Goal: Find specific page/section: Find specific page/section

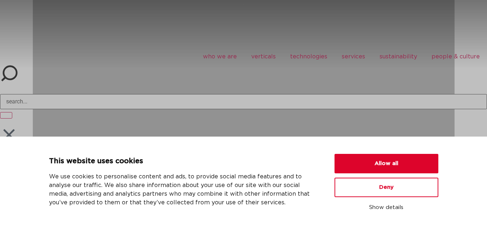
scroll to position [252, 0]
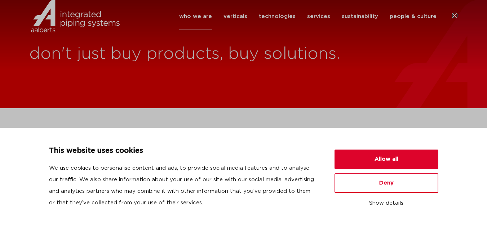
scroll to position [267, 0]
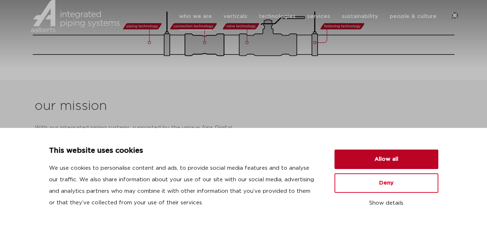
click at [384, 159] on button "Allow all" at bounding box center [386, 159] width 104 height 19
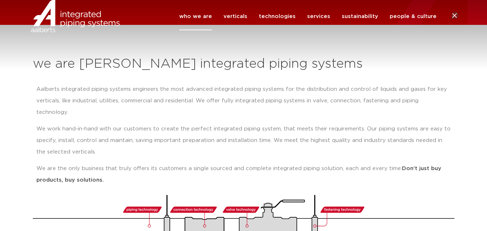
scroll to position [0, 0]
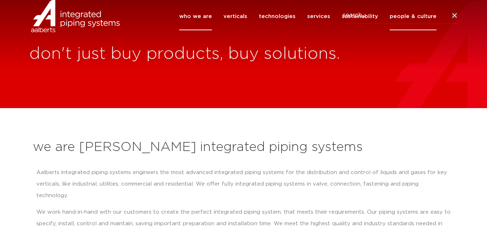
click at [416, 24] on link "people & culture" at bounding box center [413, 17] width 47 height 28
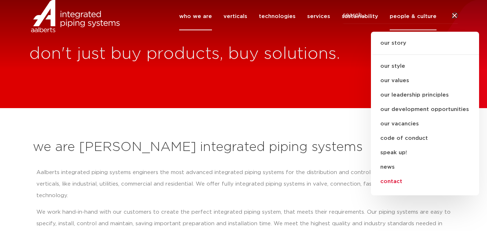
click at [391, 189] on link "contact" at bounding box center [425, 181] width 108 height 14
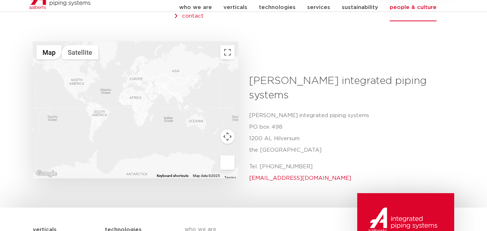
scroll to position [393, 0]
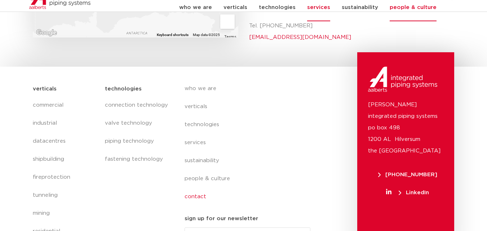
click at [324, 16] on link "services" at bounding box center [318, 8] width 23 height 28
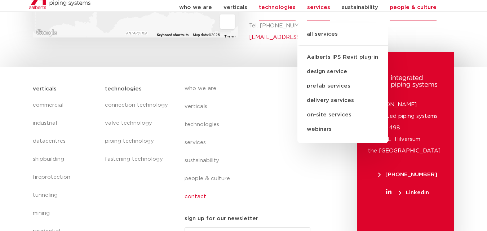
click at [279, 15] on link "technologies" at bounding box center [277, 8] width 37 height 28
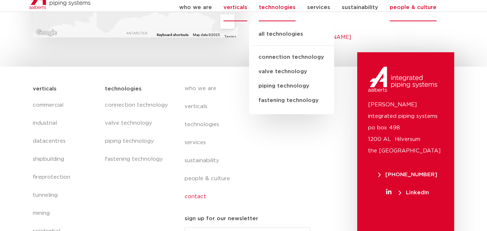
click at [239, 15] on link "verticals" at bounding box center [235, 8] width 24 height 28
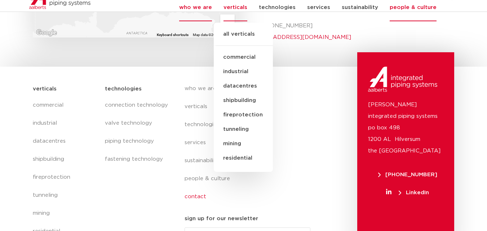
click at [212, 15] on link "who we are" at bounding box center [195, 8] width 33 height 28
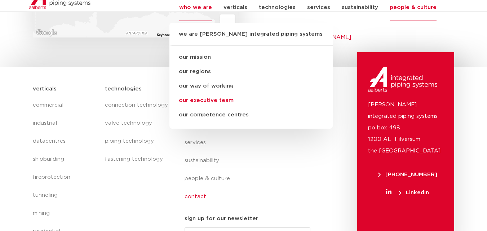
click at [221, 107] on link "our executive team" at bounding box center [250, 100] width 163 height 14
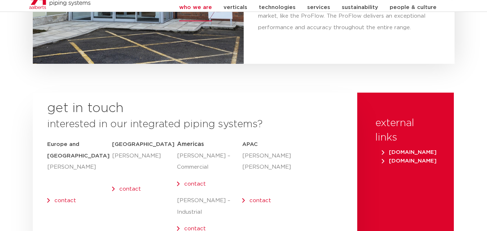
scroll to position [2967, 0]
